Goal: Download file/media

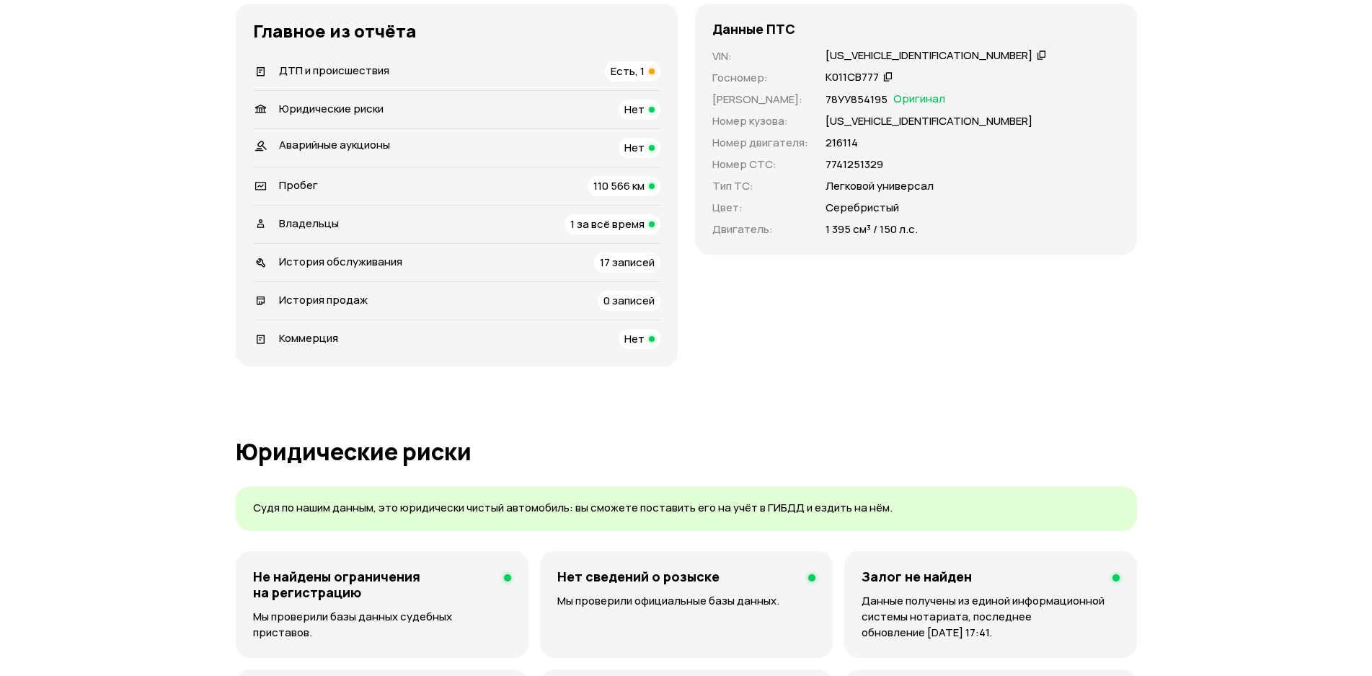
scroll to position [505, 0]
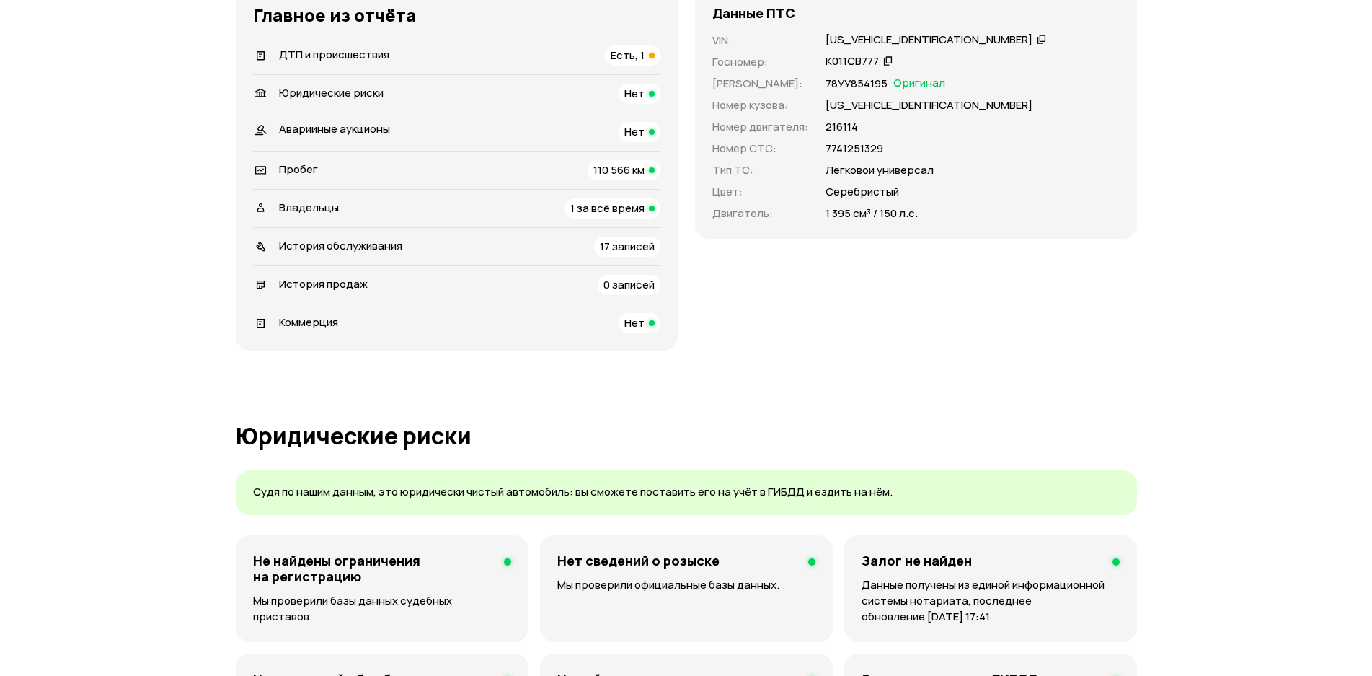
click at [645, 63] on span "Есть, 1" at bounding box center [628, 55] width 34 height 15
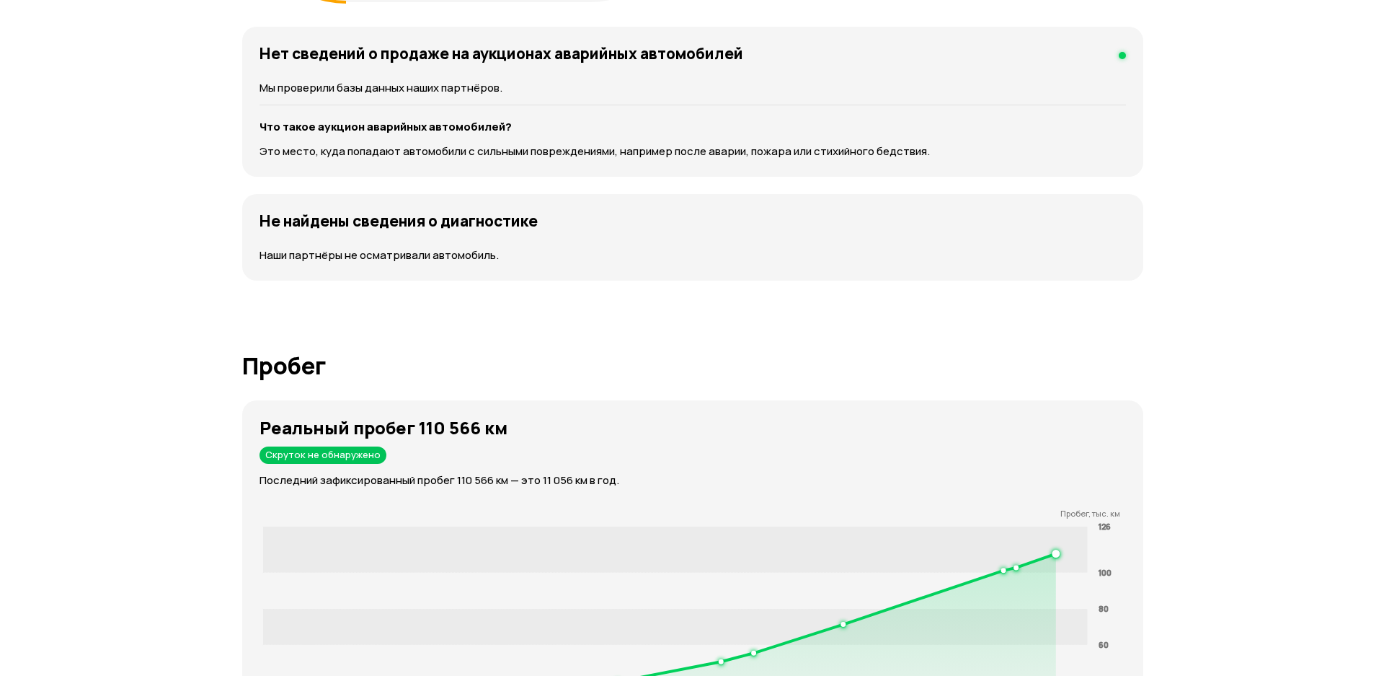
scroll to position [1958, 0]
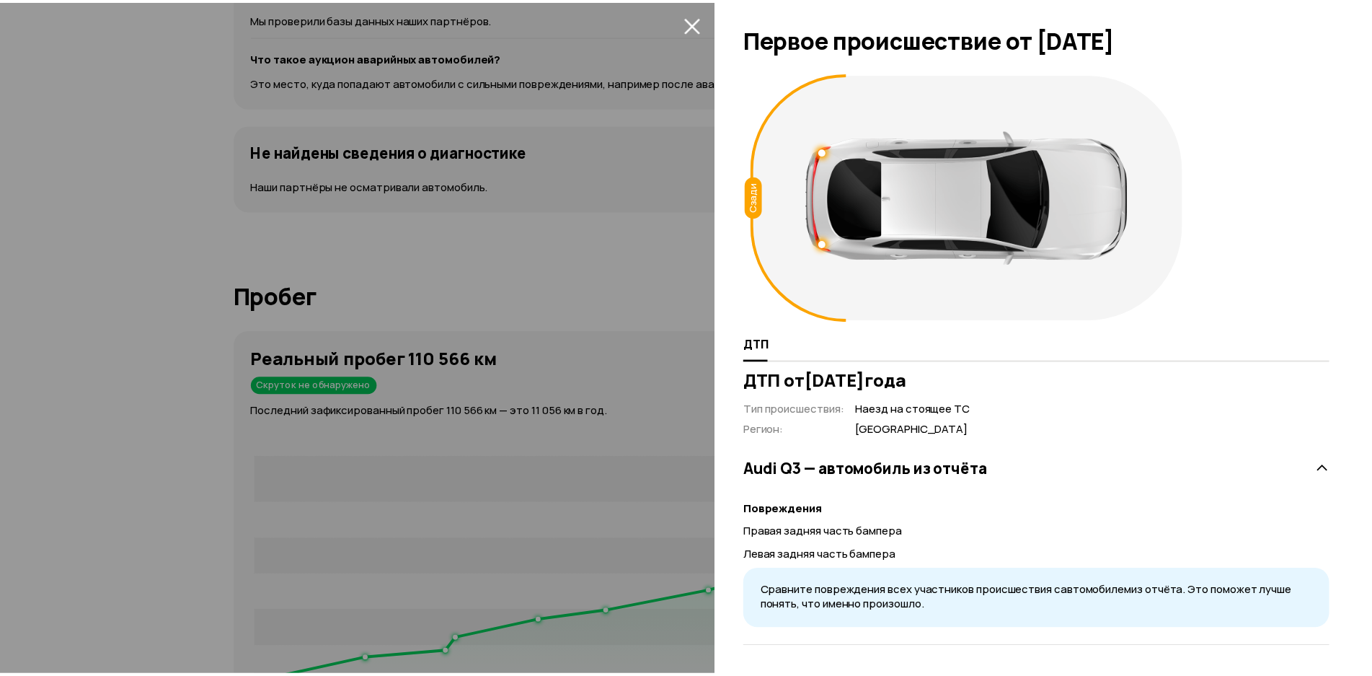
scroll to position [66, 0]
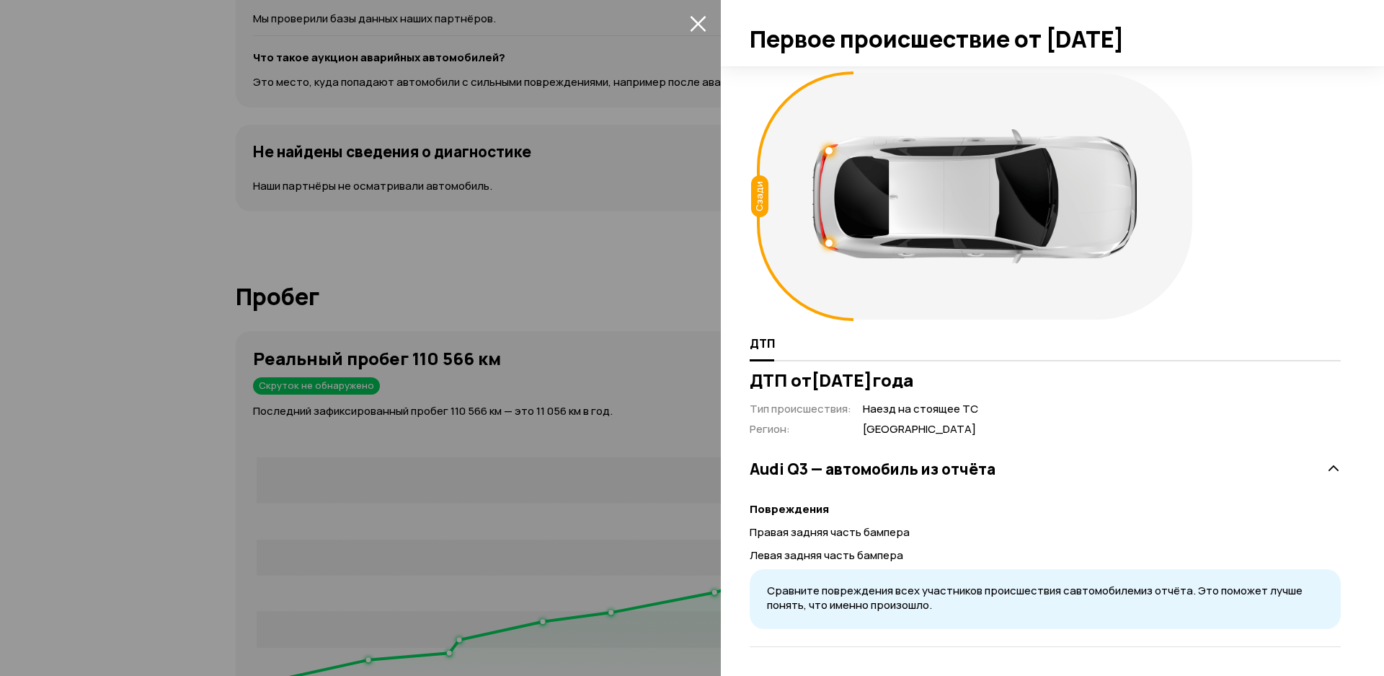
click at [133, 458] on div at bounding box center [692, 338] width 1384 height 676
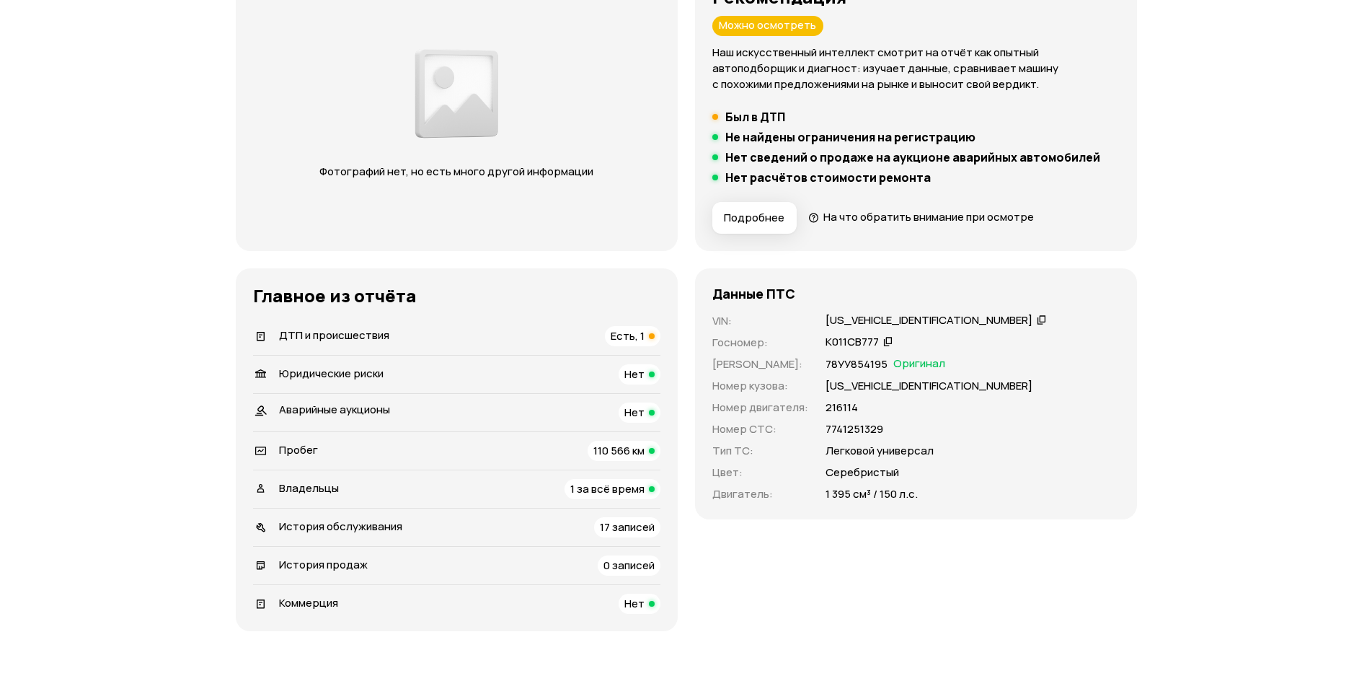
scroll to position [0, 0]
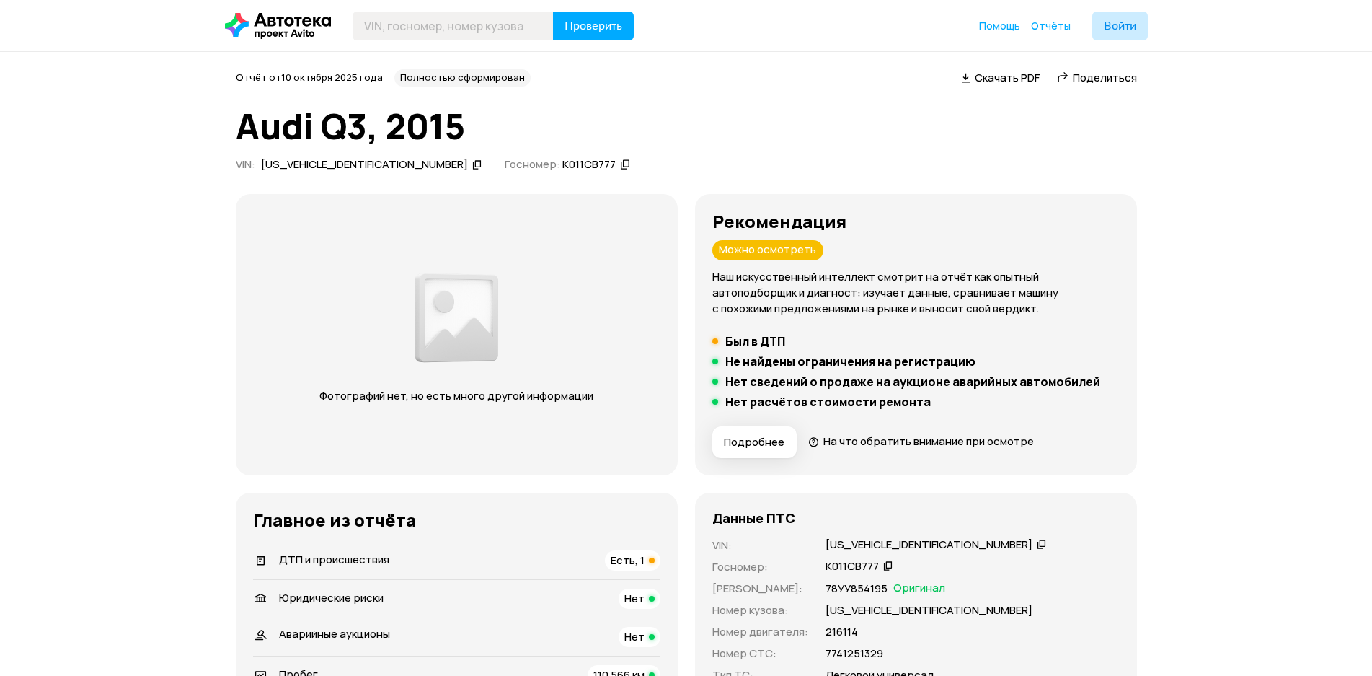
click at [975, 76] on span "Скачать PDF" at bounding box center [1007, 77] width 65 height 15
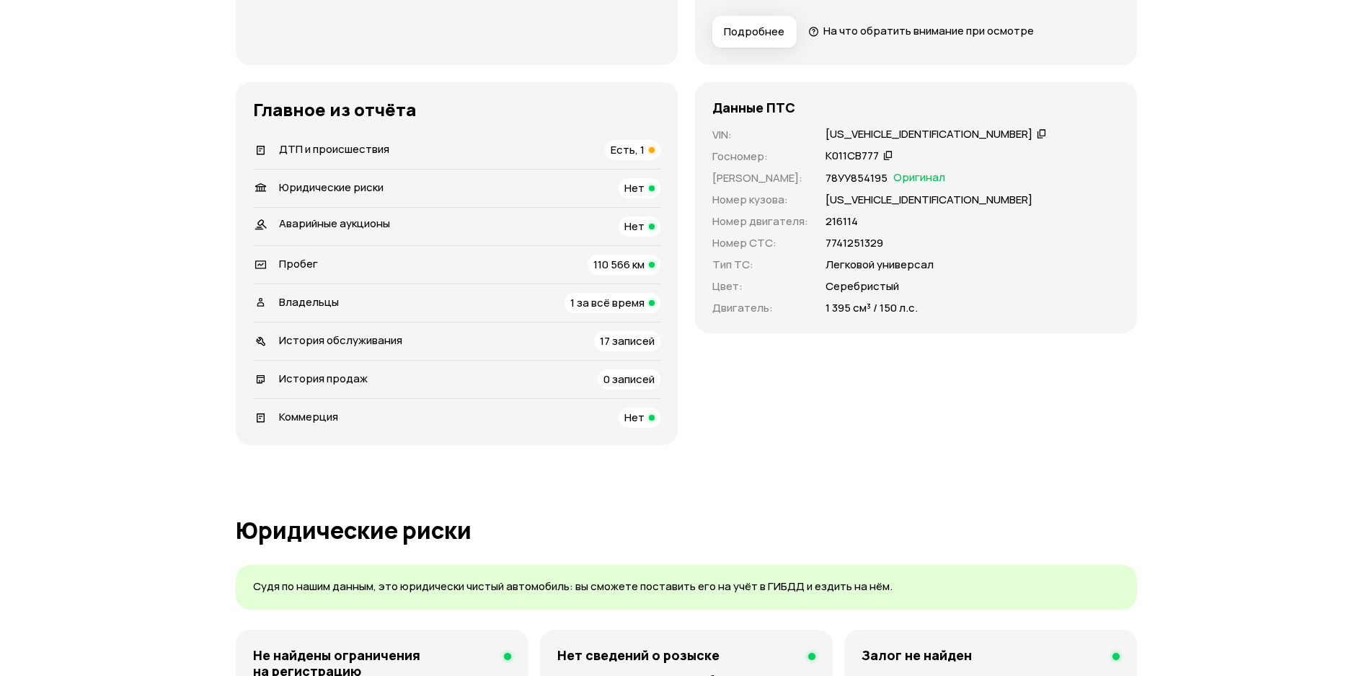
scroll to position [433, 0]
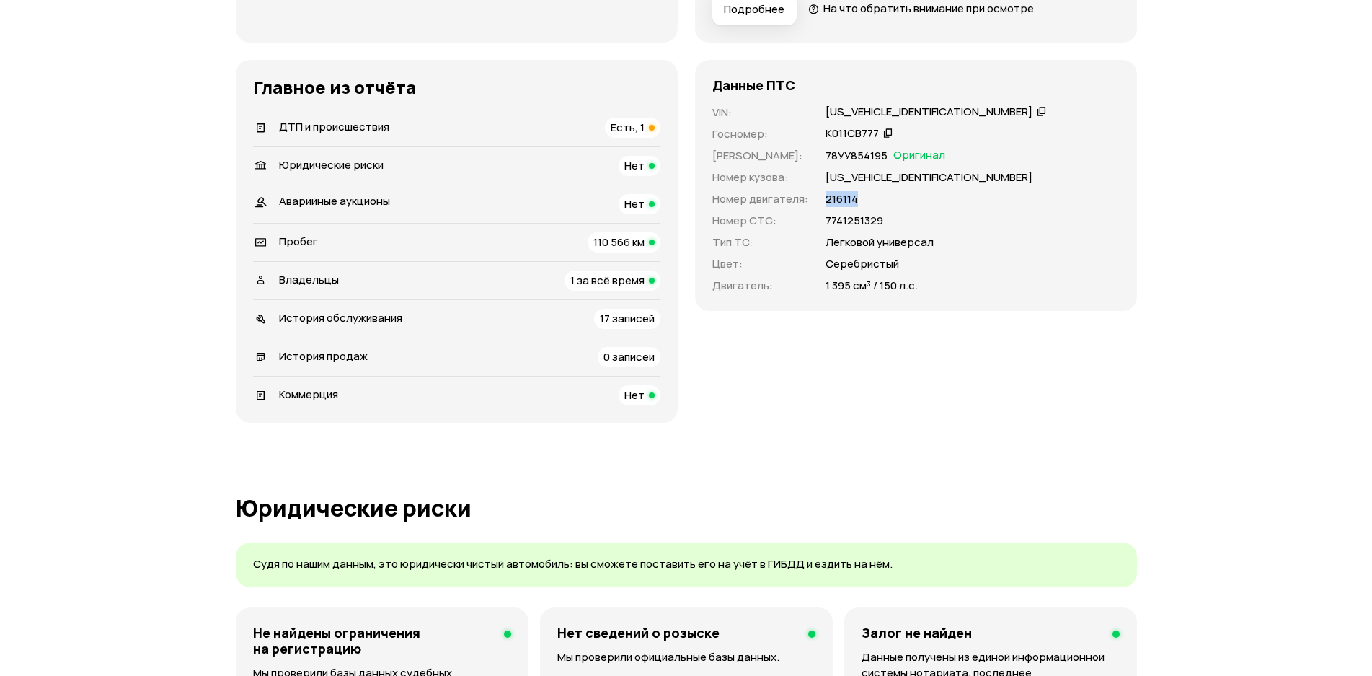
drag, startPoint x: 345, startPoint y: 337, endPoint x: 388, endPoint y: 329, distance: 43.1
click at [826, 207] on div "216114" at bounding box center [973, 199] width 294 height 16
copy p "216114"
